Goal: Find specific page/section: Find specific page/section

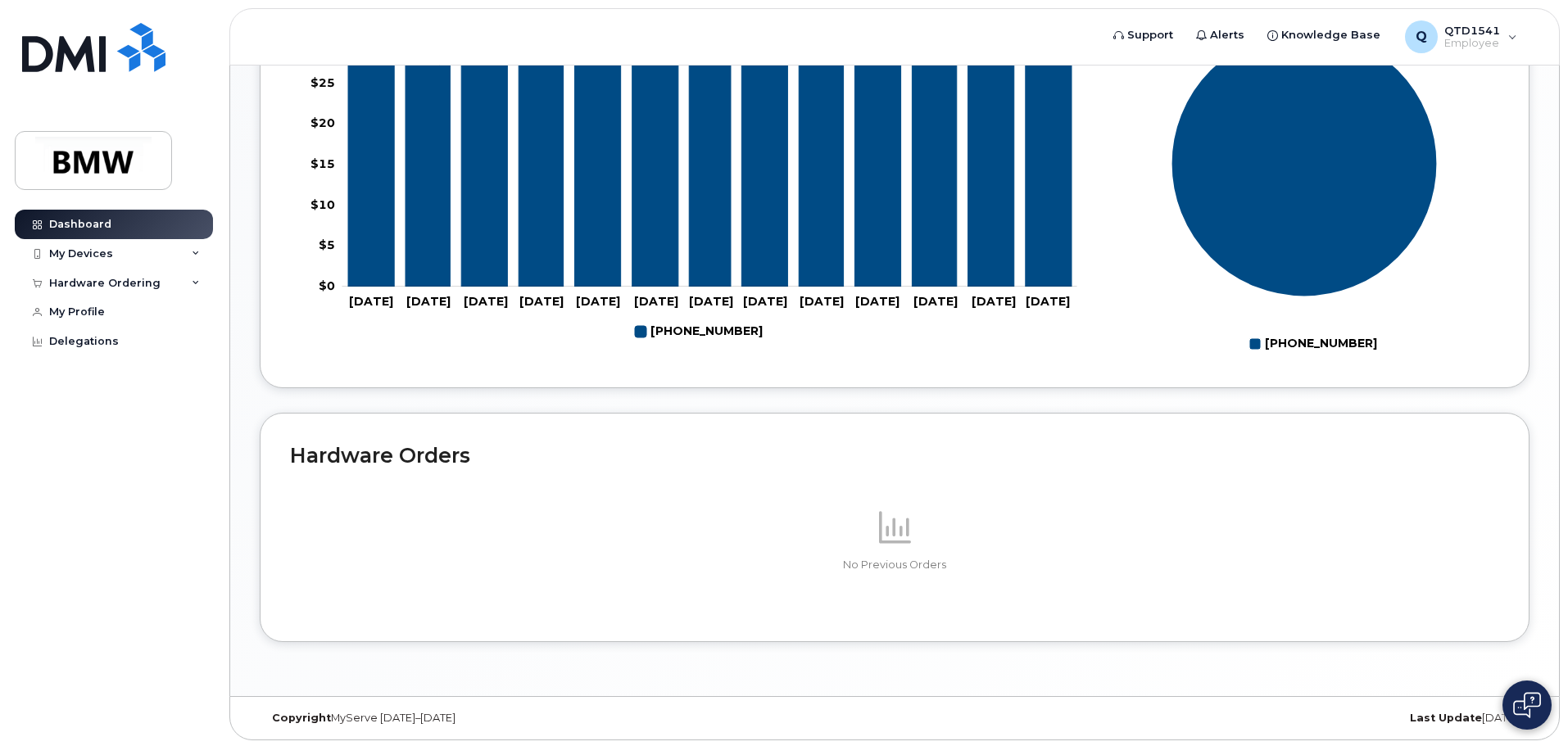
scroll to position [734, 0]
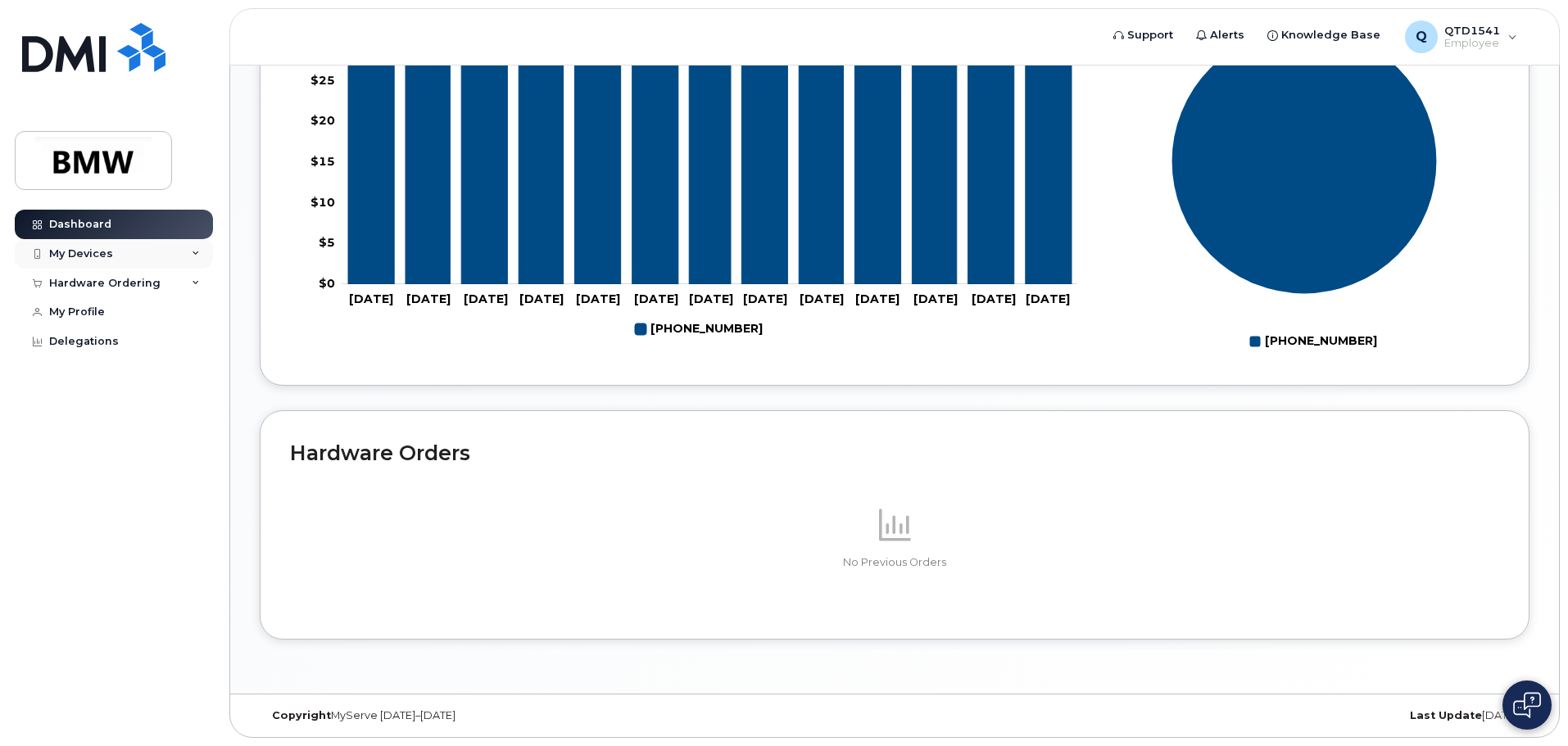
click at [196, 250] on icon at bounding box center [195, 254] width 8 height 8
click at [194, 376] on icon at bounding box center [195, 372] width 8 height 8
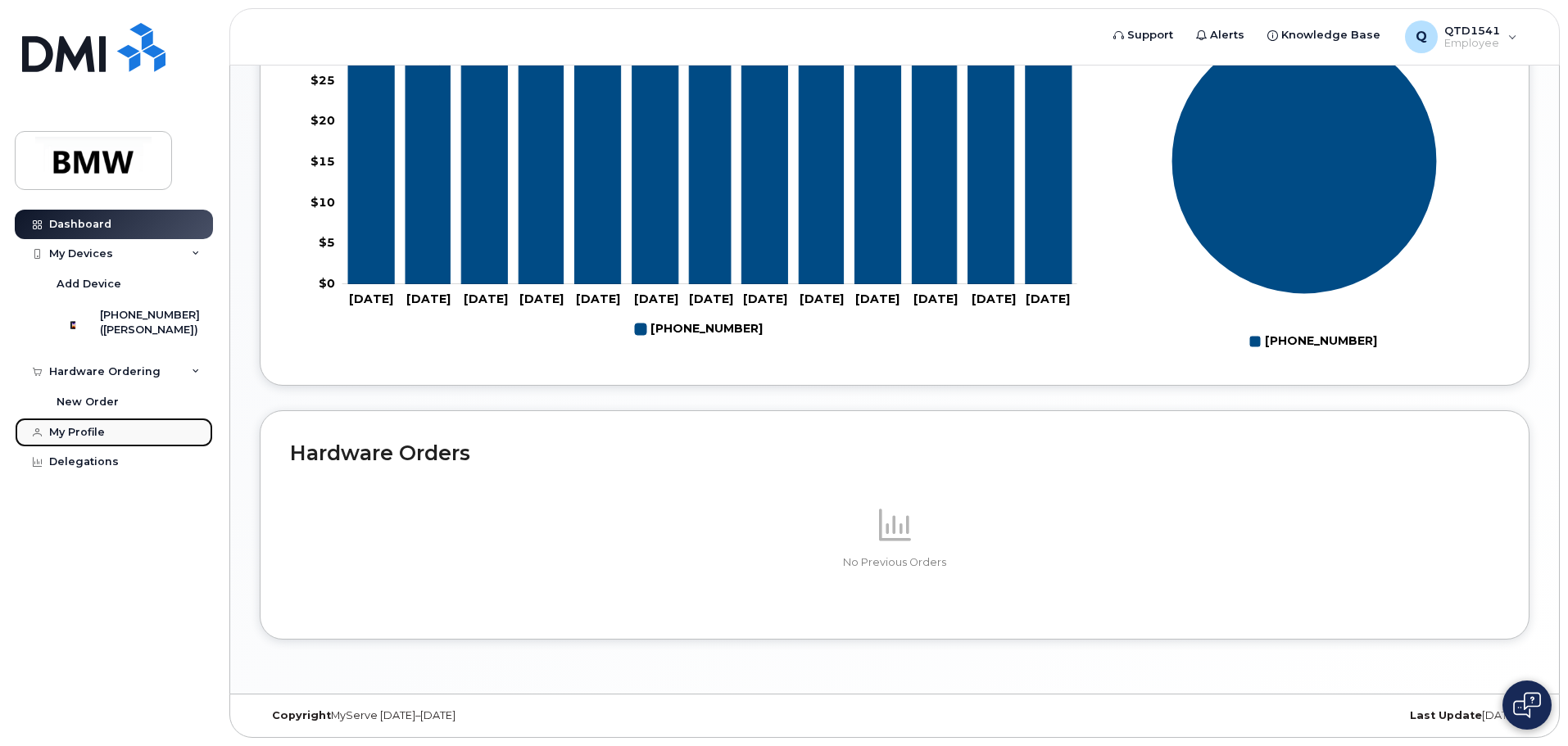
click at [82, 439] on div "My Profile" at bounding box center [77, 433] width 56 height 14
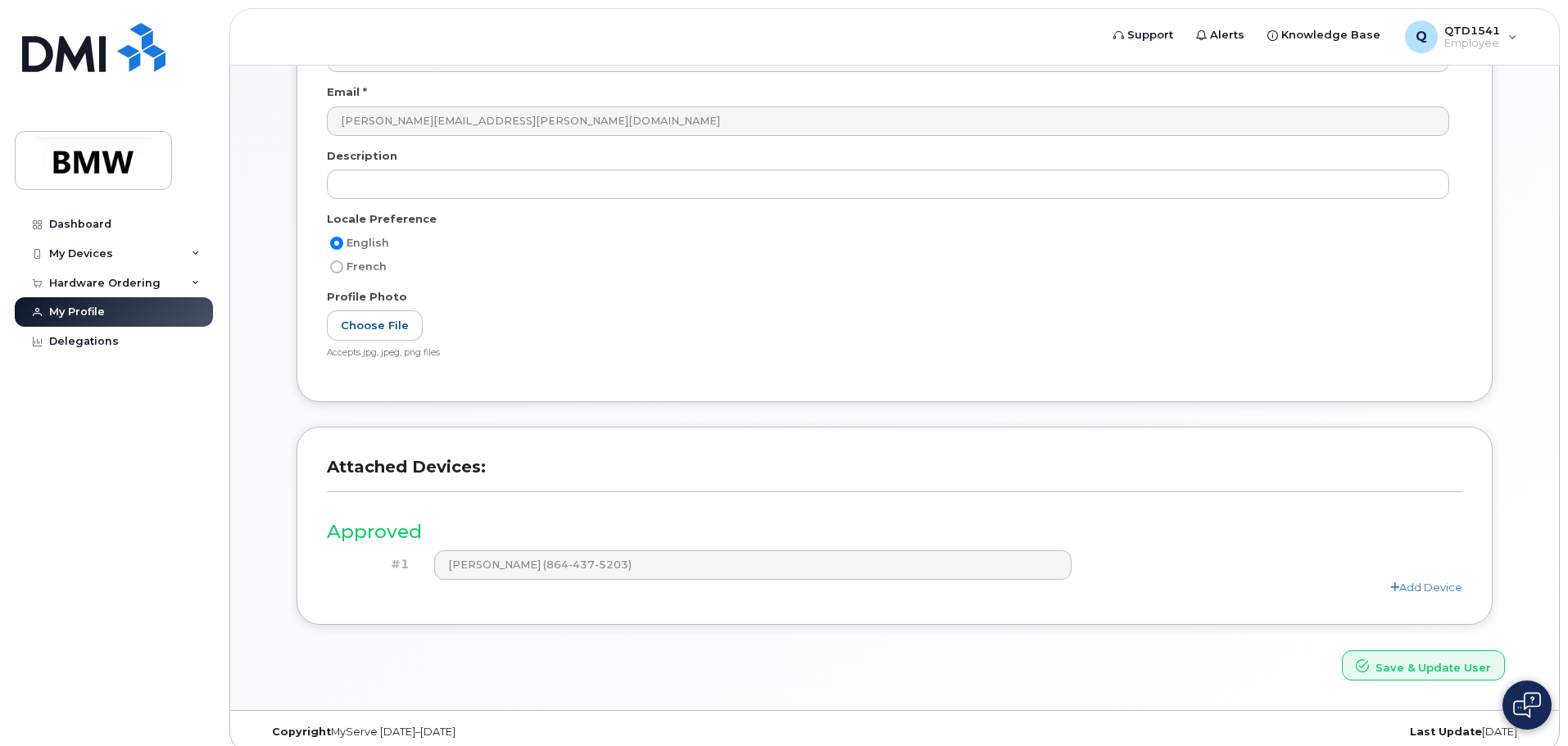
scroll to position [227, 0]
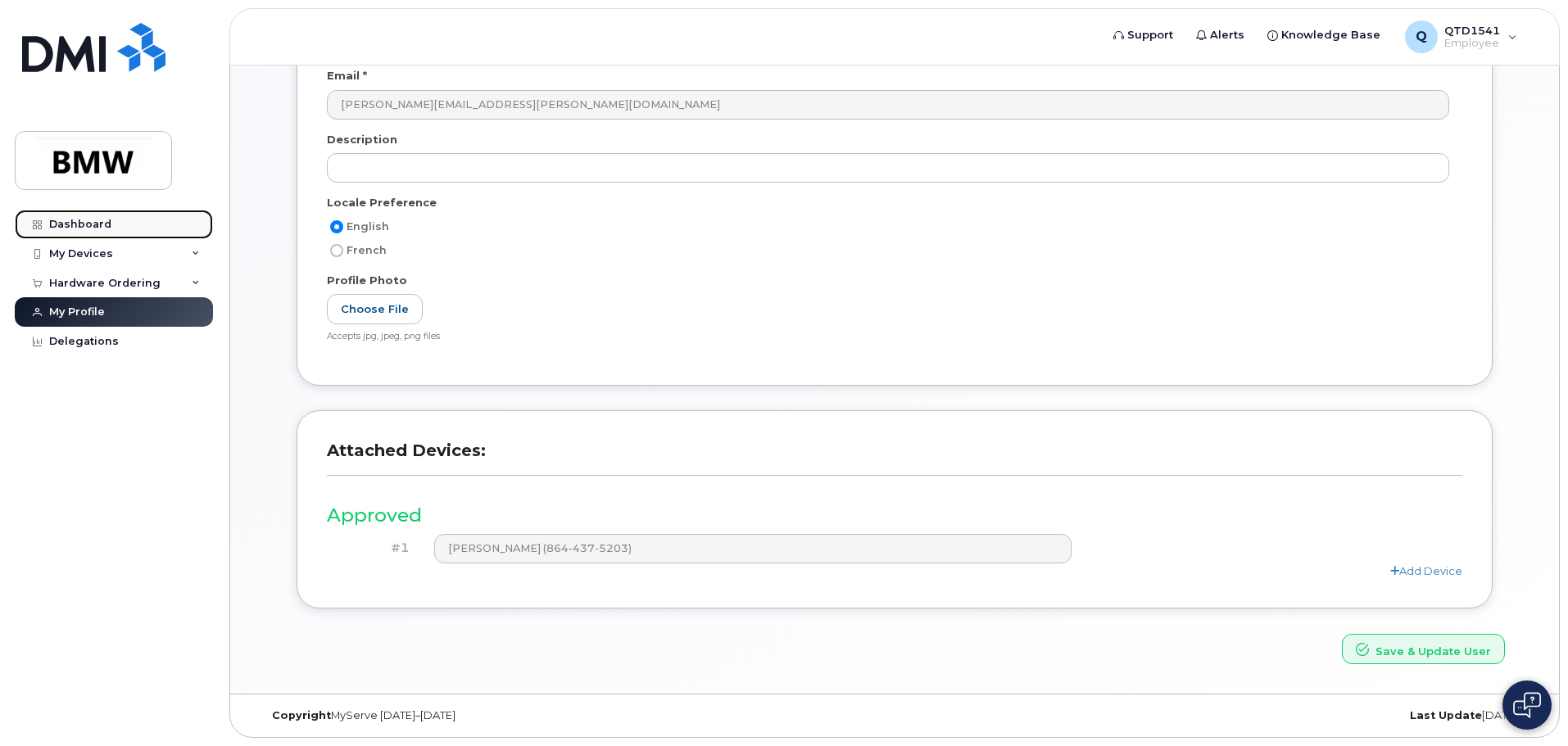
click at [96, 227] on div "Dashboard" at bounding box center [80, 224] width 62 height 14
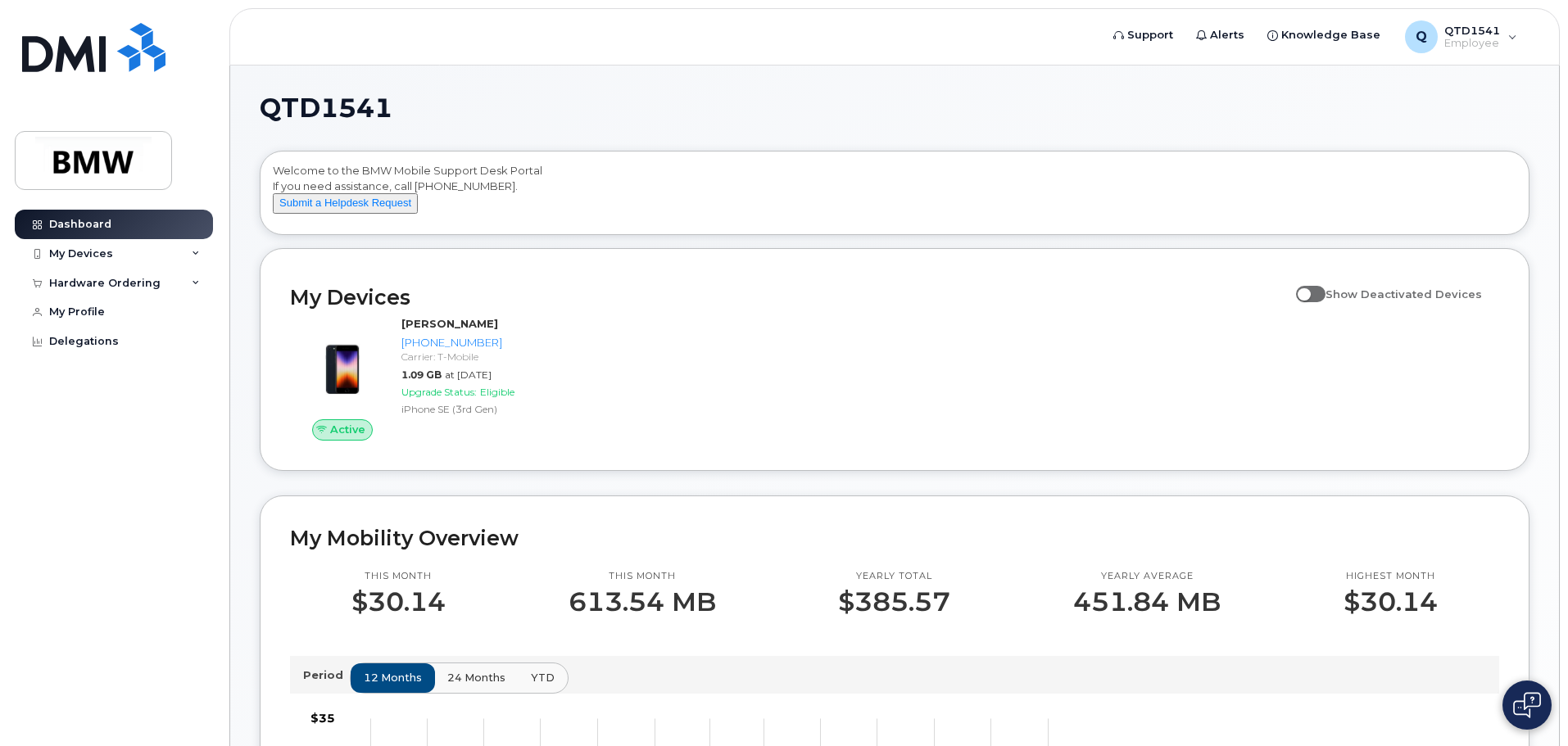
scroll to position [82, 0]
